Goal: Check status: Check status

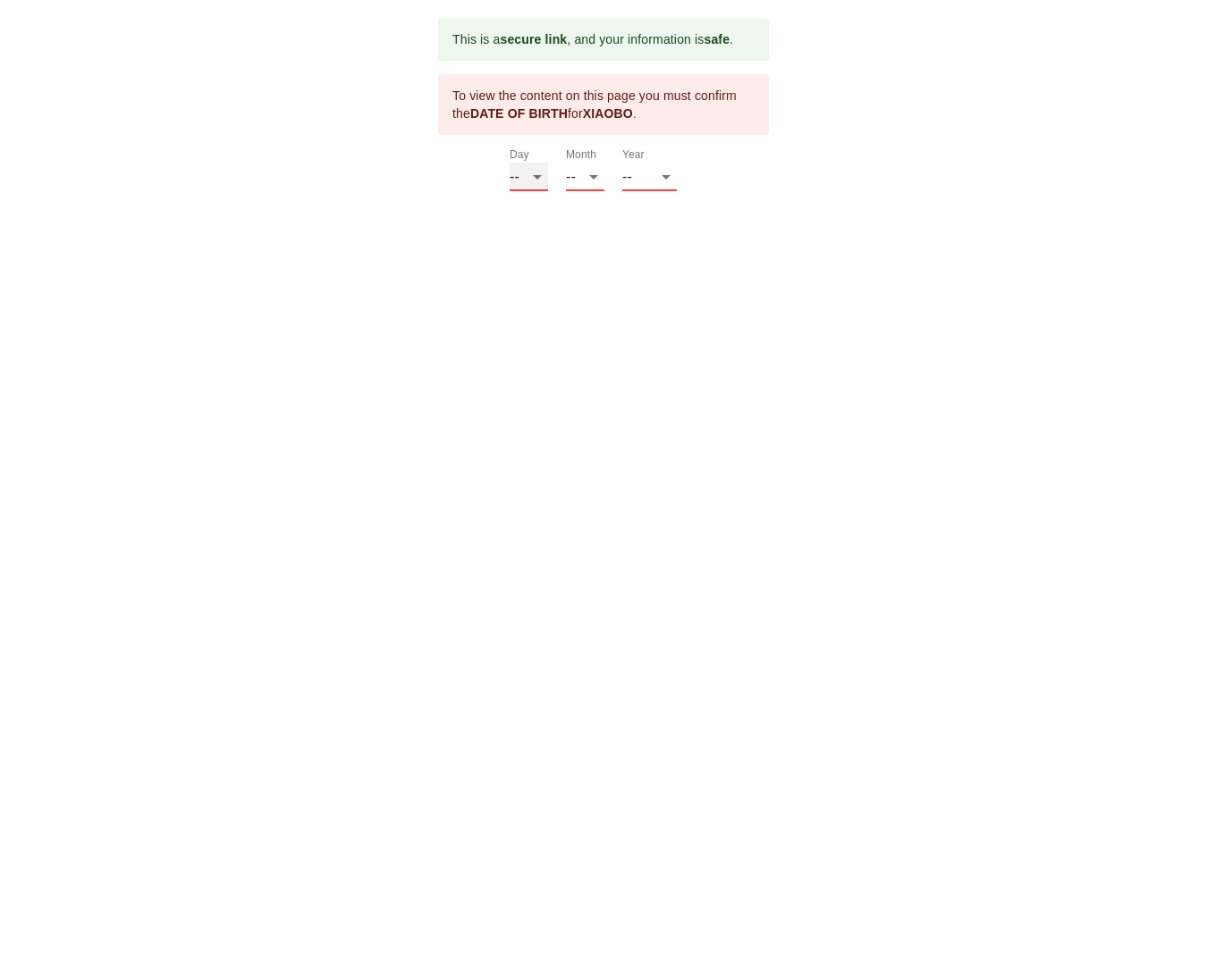
click at [523, 191] on select "-- 01 02 03 04 05 06 07 08 09 10 11 12 13 14 15 16 17 18 19 20 21 22 23 24 25 2…" at bounding box center [529, 176] width 38 height 28
select select "16"
click at [510, 185] on select "-- 01 02 03 04 05 06 07 08 09 10 11 12 13 14 15 16 17 18 19 20 21 22 23 24 25 2…" at bounding box center [529, 176] width 38 height 28
click at [588, 191] on select "-- 01 02 03 04 05 06 07 08 09 10 11 12" at bounding box center [585, 176] width 38 height 28
select select "04"
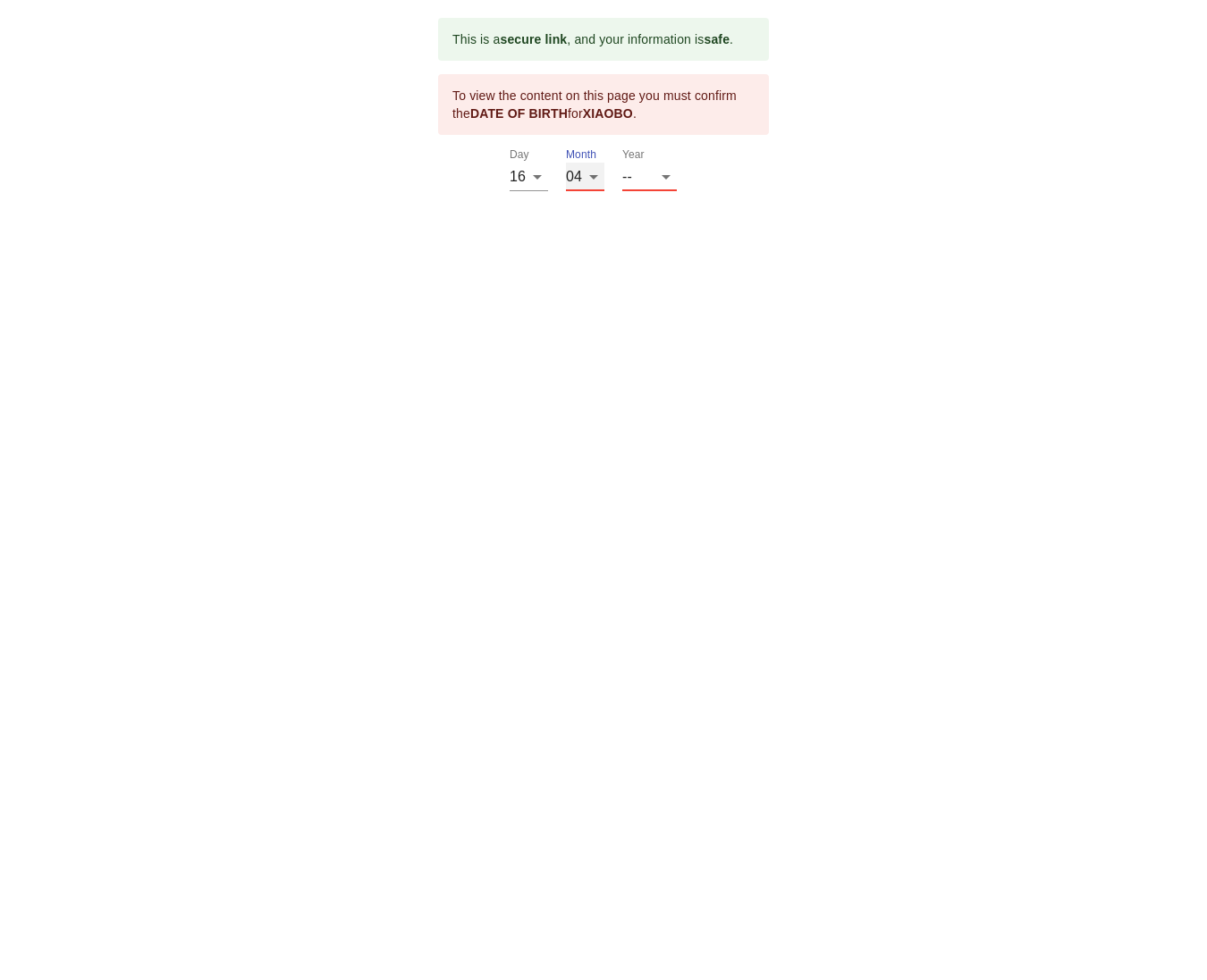
click at [566, 185] on select "-- 01 02 03 04 05 06 07 08 09 10 11 12" at bounding box center [585, 176] width 38 height 28
click at [642, 191] on select "-- 2025 2024 2023 2022 2021 2020 2019 2018 2017 2016 2015 2014 2013 2012 2011 2…" at bounding box center [650, 176] width 55 height 28
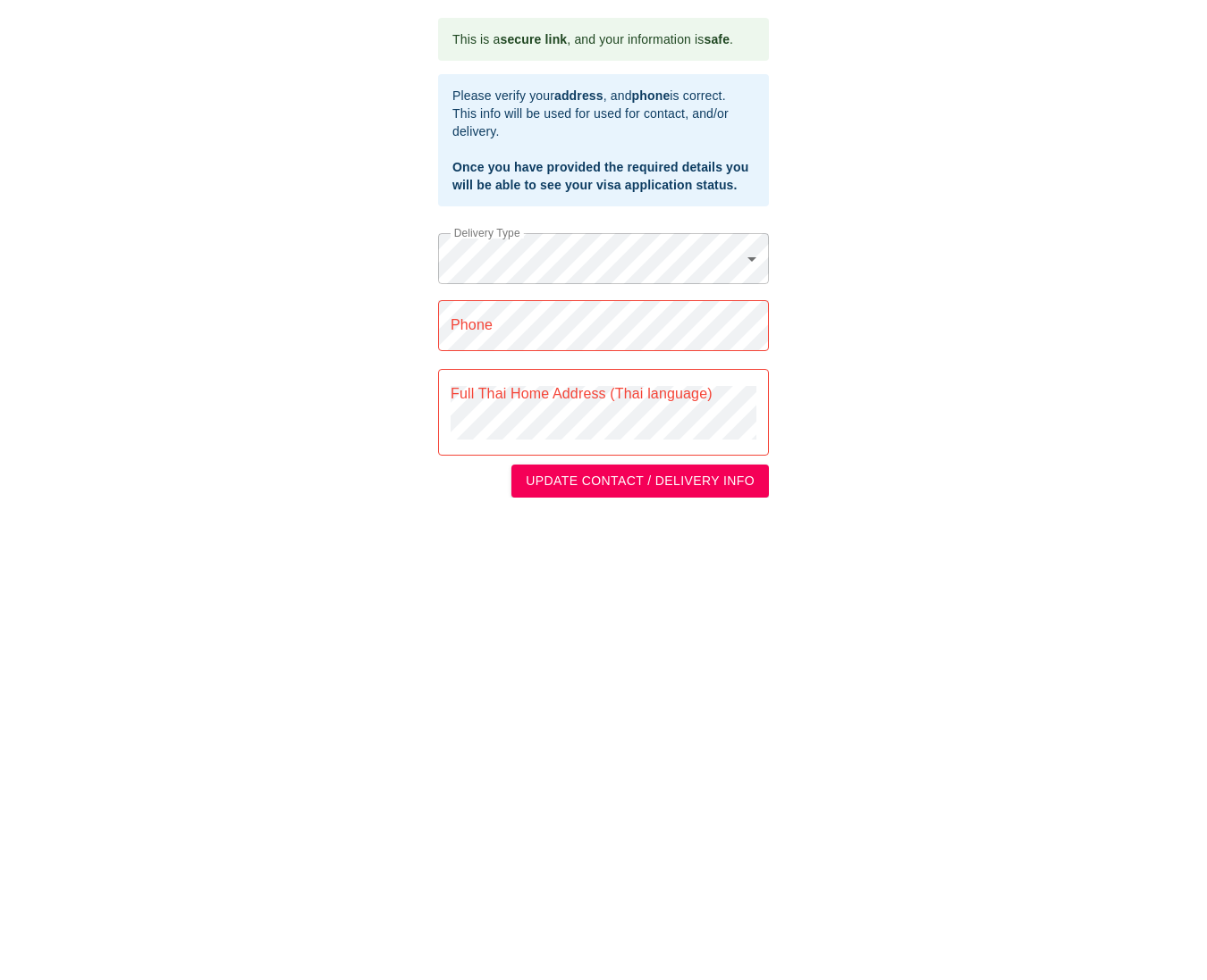
click at [536, 305] on body "This is a secure link , and your information is safe . Please verify your addre…" at bounding box center [603, 258] width 1207 height 516
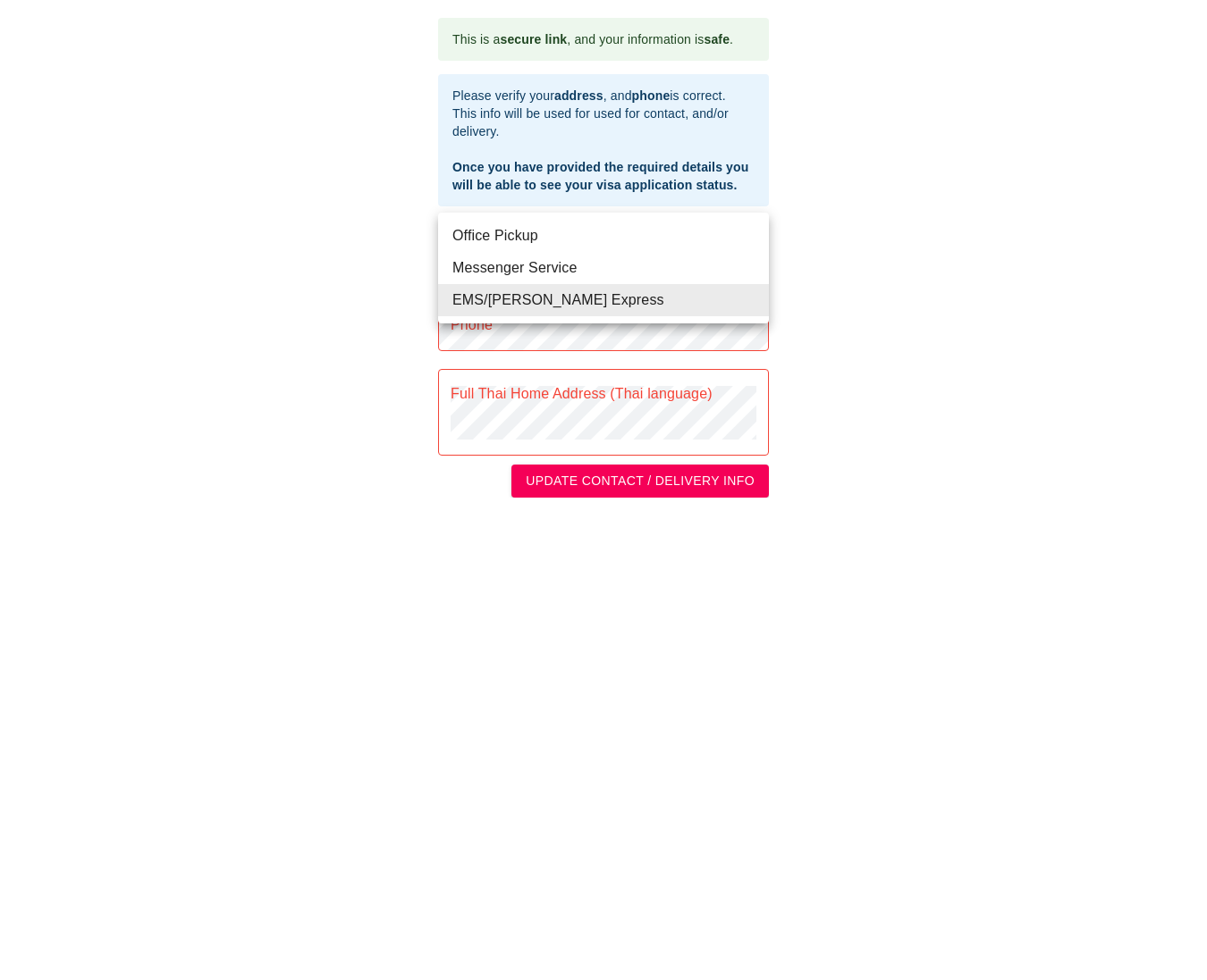
click at [534, 311] on li "EMS/[PERSON_NAME] Express" at bounding box center [603, 300] width 331 height 32
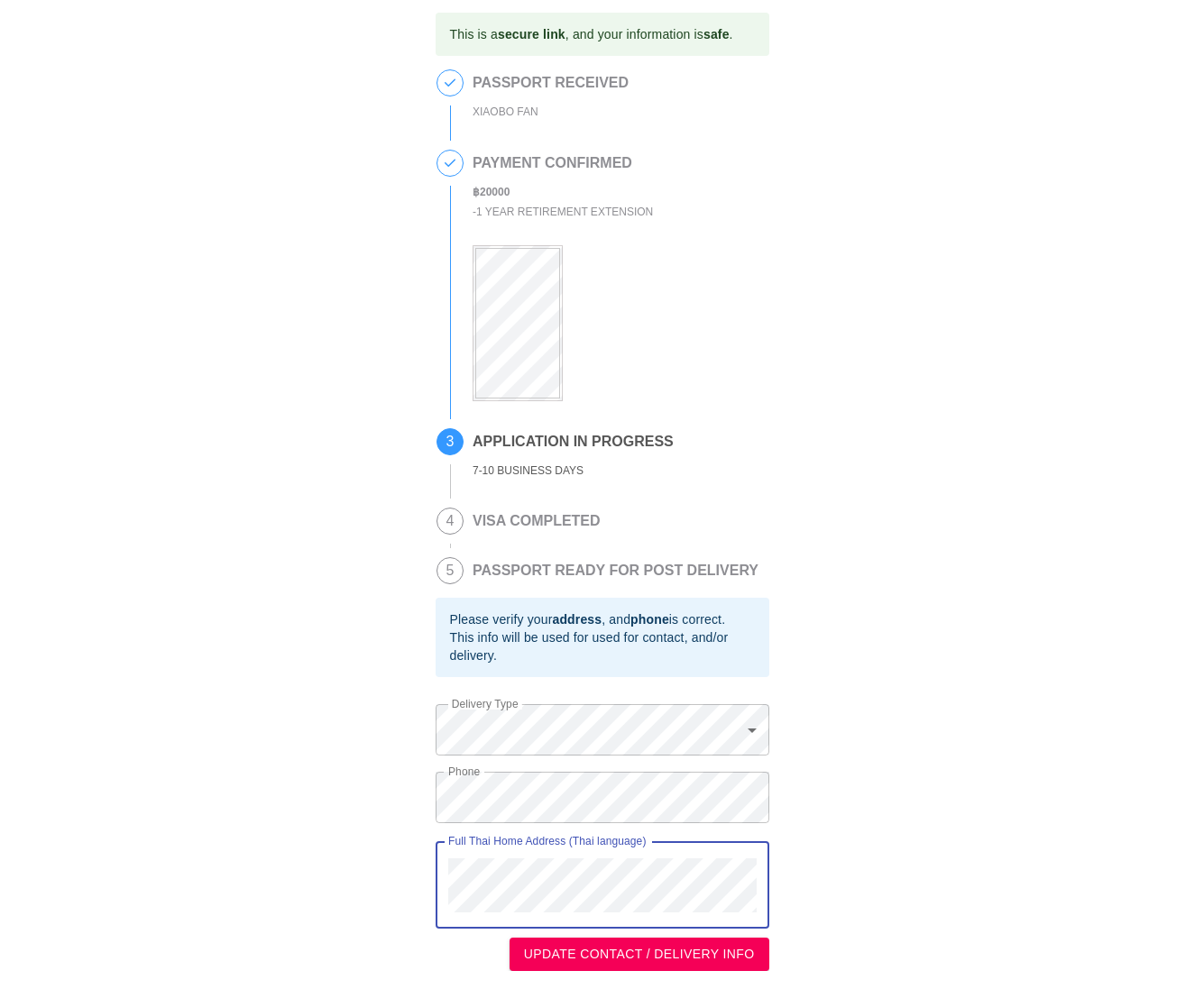
scroll to position [44, 0]
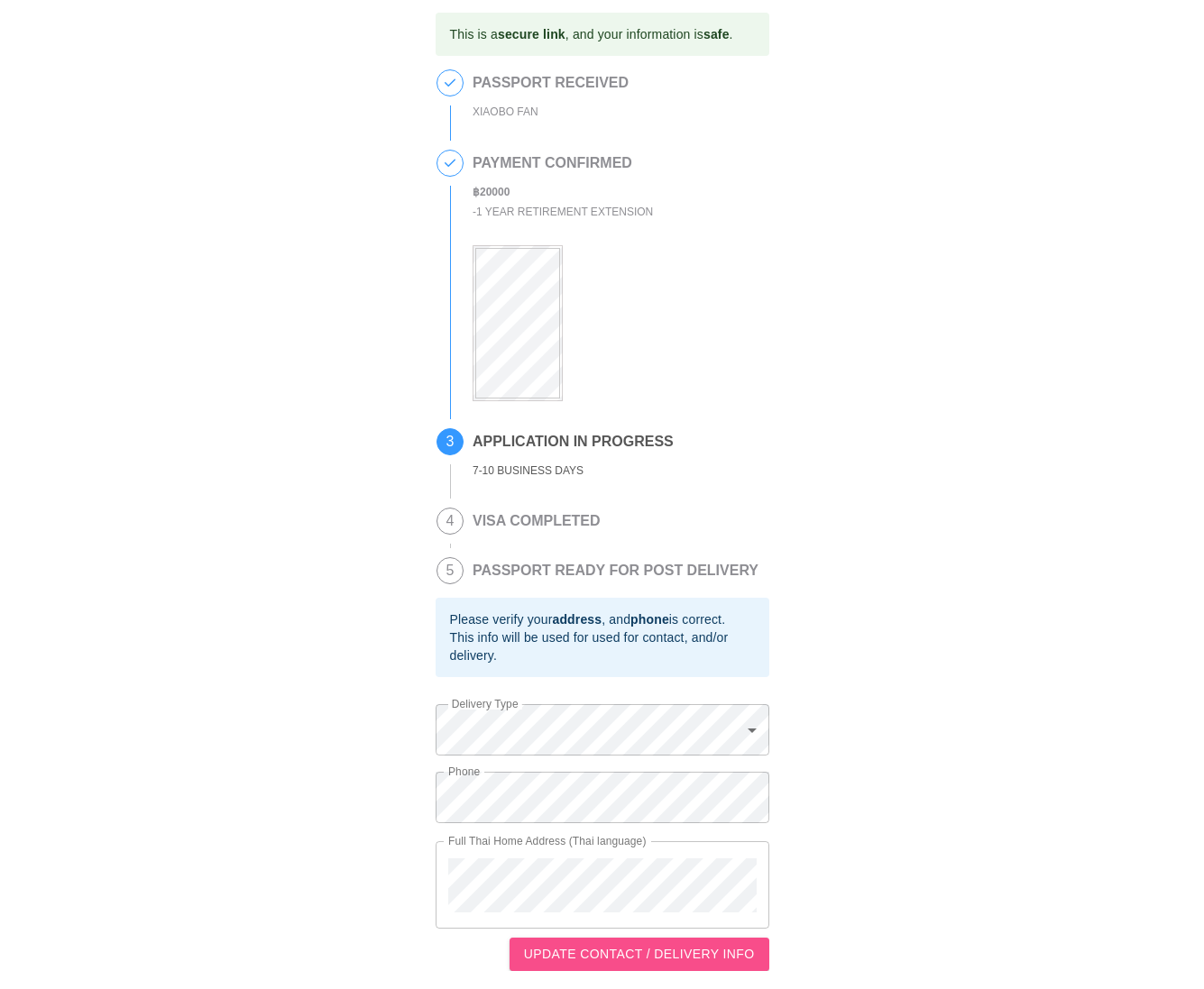
click at [681, 944] on span "UPDATE CONTACT / DELIVERY INFO" at bounding box center [639, 954] width 230 height 22
